Goal: Check status: Check status

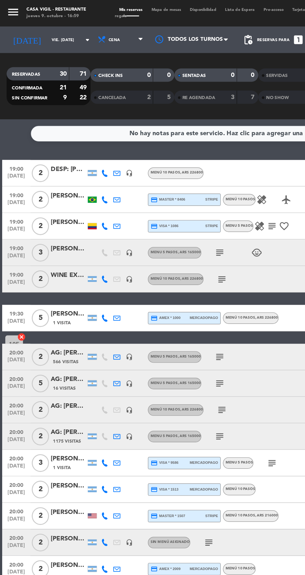
click at [64, 160] on div at bounding box center [65, 159] width 6 height 4
click at [155, 178] on icon "subject" at bounding box center [154, 177] width 7 height 7
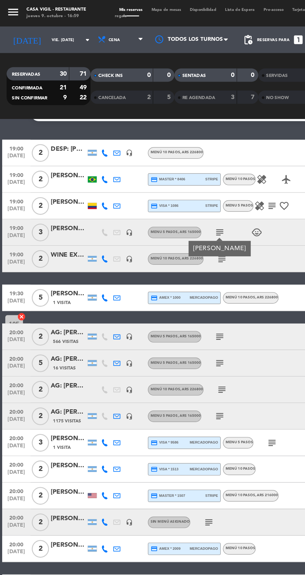
scroll to position [14, 0]
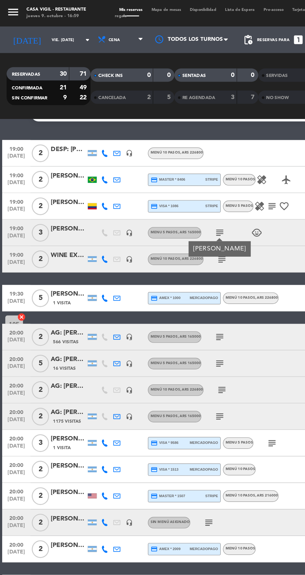
click at [158, 183] on icon "subject" at bounding box center [156, 182] width 7 height 7
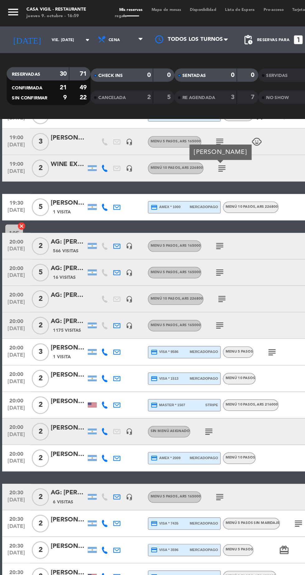
scroll to position [84, 0]
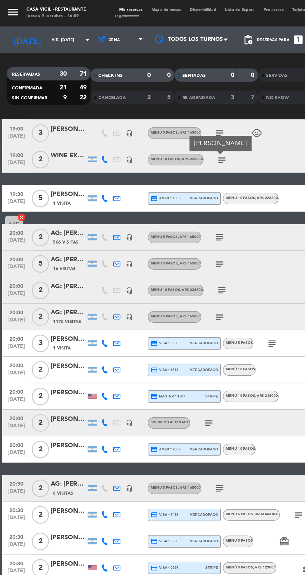
click at [157, 167] on icon "subject" at bounding box center [154, 167] width 7 height 7
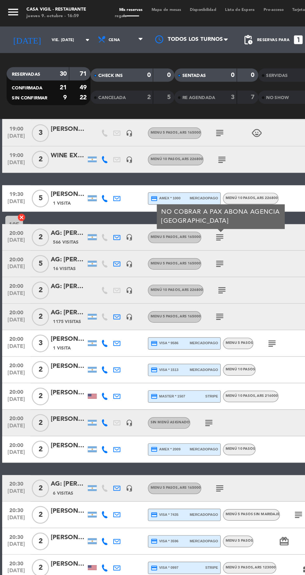
click at [158, 187] on icon "subject" at bounding box center [154, 185] width 7 height 7
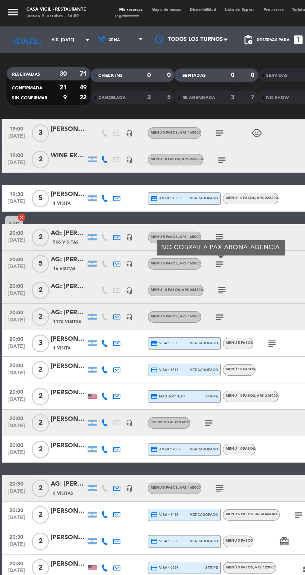
click at [157, 204] on icon "subject" at bounding box center [156, 204] width 7 height 7
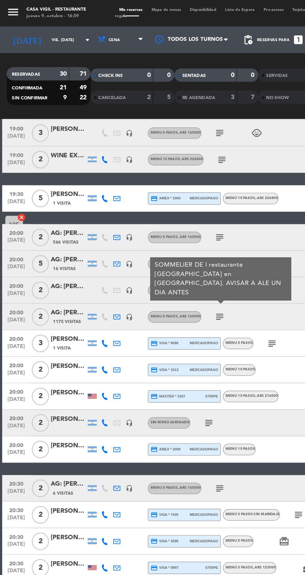
click at [157, 224] on icon "subject" at bounding box center [154, 223] width 7 height 7
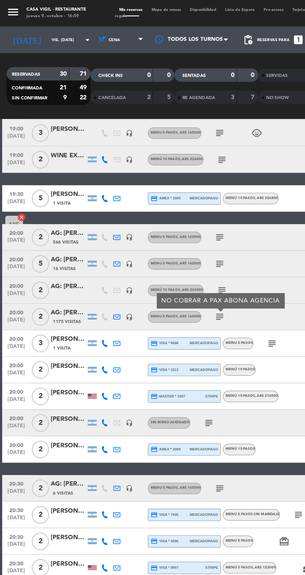
click at [55, 223] on div "AG: [PERSON_NAME] X 2 / [PERSON_NAME] WINE CAMP" at bounding box center [48, 220] width 25 height 7
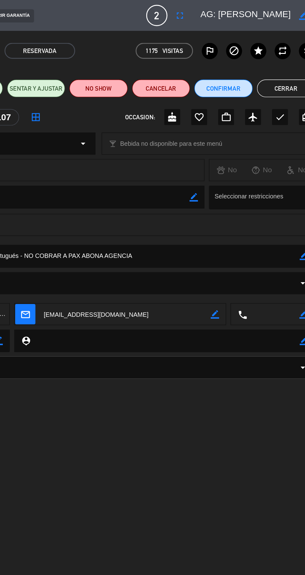
scroll to position [0, 0]
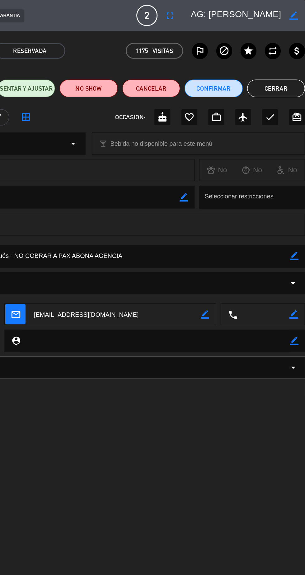
click at [287, 60] on button "Cerrar" at bounding box center [285, 62] width 41 height 12
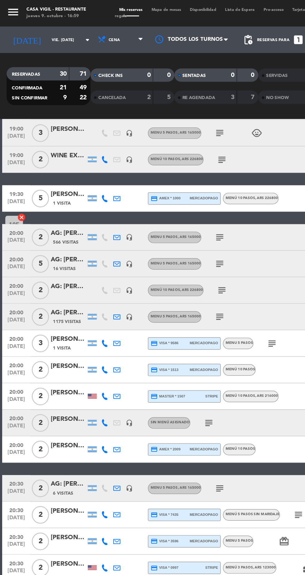
click at [59, 277] on div "[PERSON_NAME]" at bounding box center [48, 276] width 25 height 7
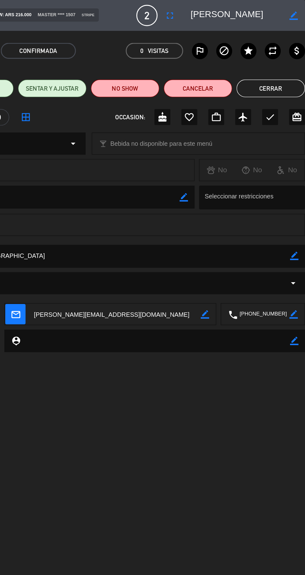
click at [283, 61] on button "Cerrar" at bounding box center [281, 62] width 48 height 12
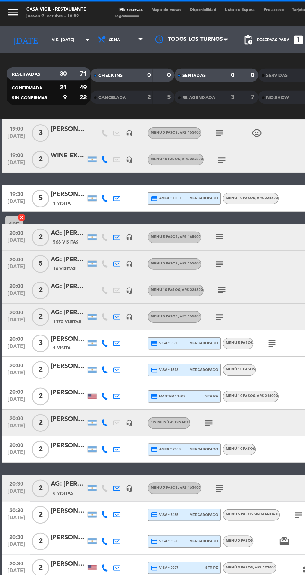
scroll to position [133, 0]
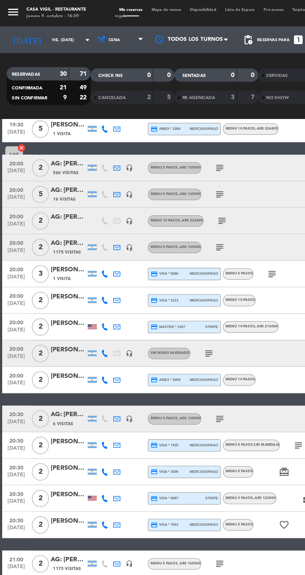
click at [156, 293] on icon "subject" at bounding box center [154, 295] width 7 height 7
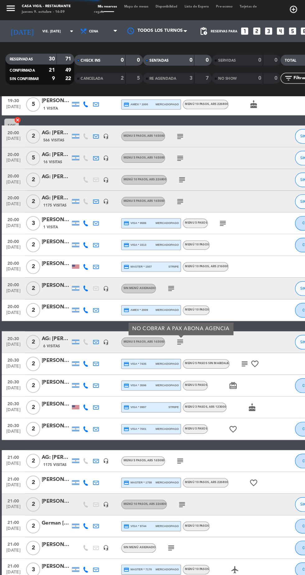
click at [209, 315] on icon "subject" at bounding box center [210, 313] width 7 height 7
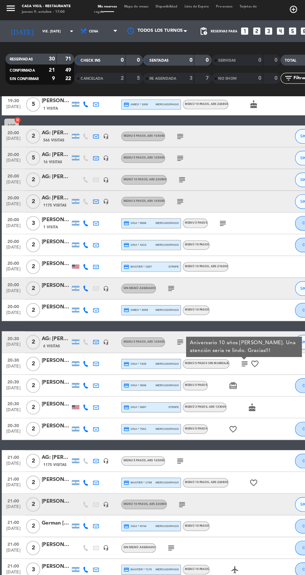
click at [51, 348] on div "[PERSON_NAME]" at bounding box center [48, 348] width 25 height 7
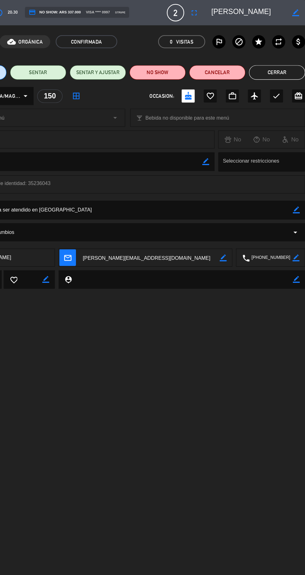
click at [283, 61] on button "Cerrar" at bounding box center [281, 62] width 48 height 12
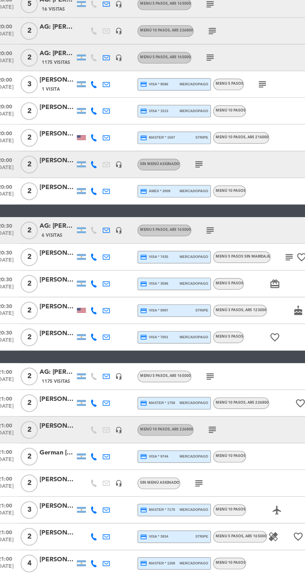
click at [154, 397] on icon "subject" at bounding box center [154, 397] width 7 height 7
click at [158, 432] on icon "subject" at bounding box center [156, 434] width 7 height 7
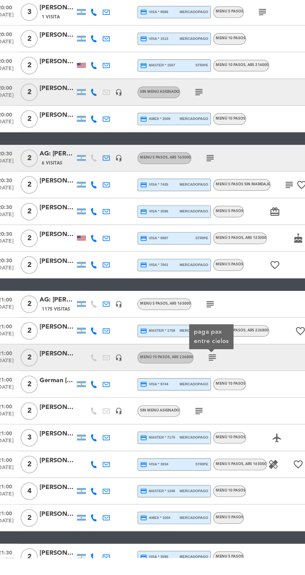
click at [144, 472] on icon "subject" at bounding box center [147, 472] width 7 height 7
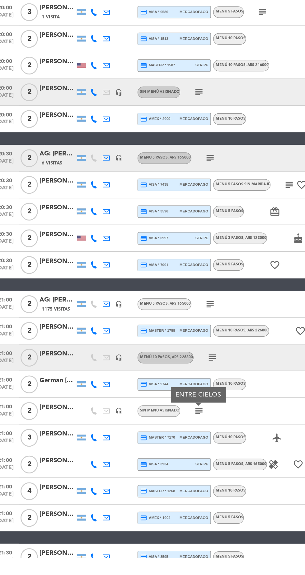
click at [54, 511] on div at bounding box center [48, 513] width 25 height 5
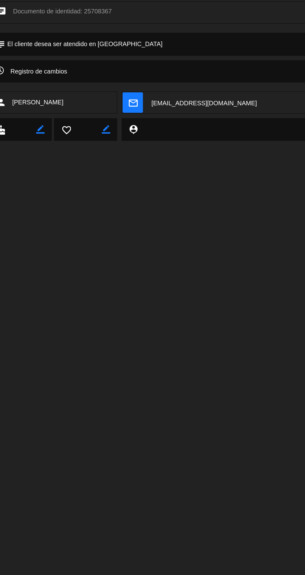
scroll to position [22, 0]
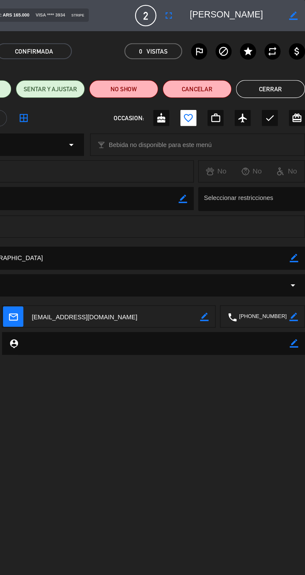
click at [282, 61] on button "Cerrar" at bounding box center [281, 62] width 48 height 12
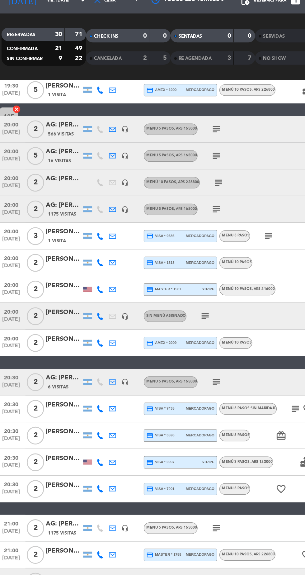
scroll to position [0, 0]
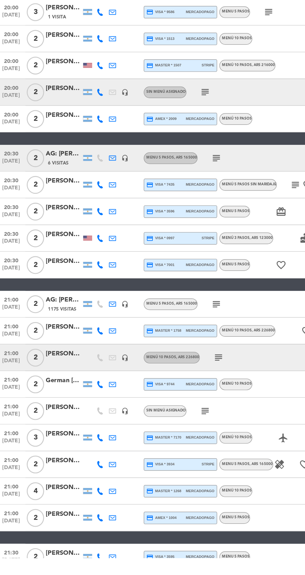
click at [54, 531] on div at bounding box center [48, 531] width 25 height 5
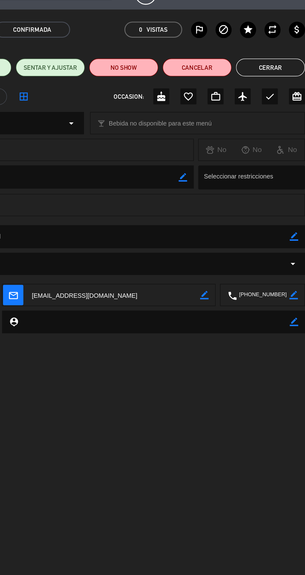
click at [276, 65] on button "Cerrar" at bounding box center [281, 62] width 48 height 12
